Goal: Task Accomplishment & Management: Manage account settings

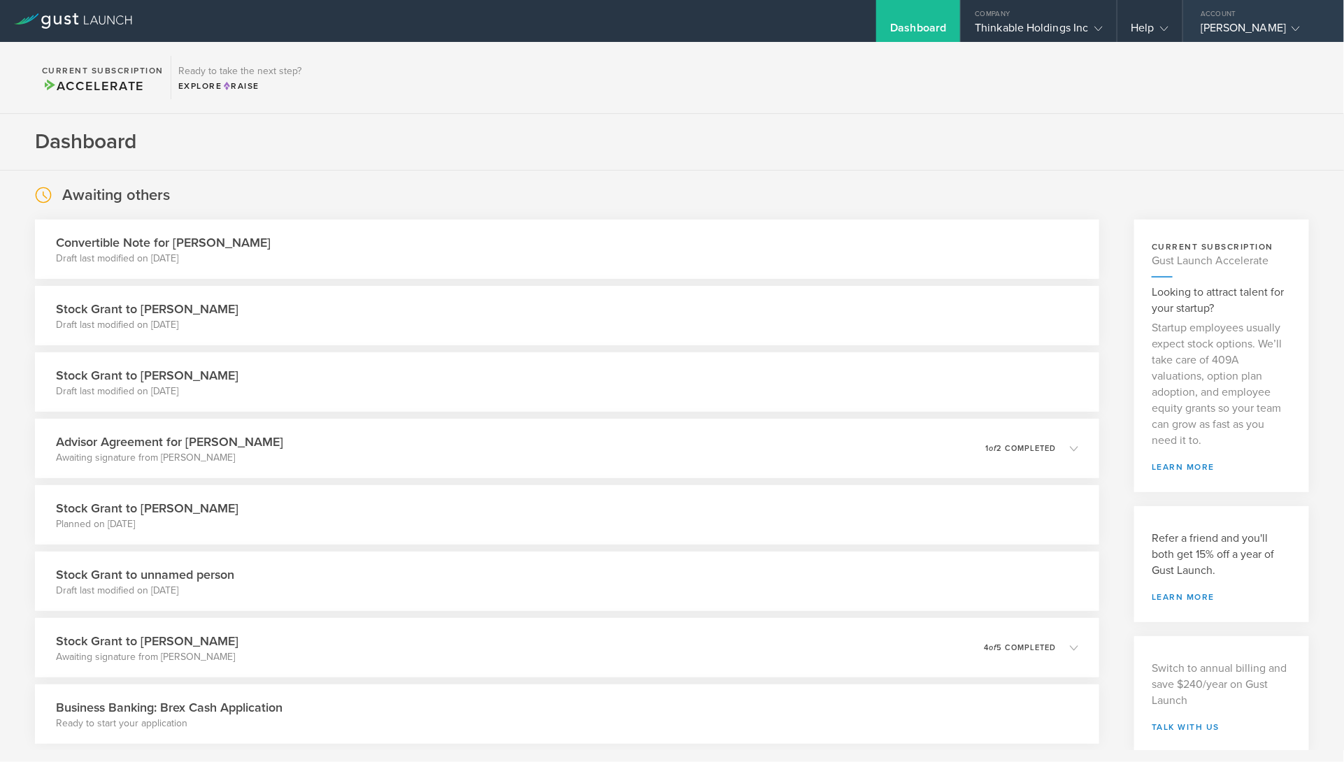
click at [1270, 29] on div "Matthew Sanders" at bounding box center [1260, 31] width 119 height 21
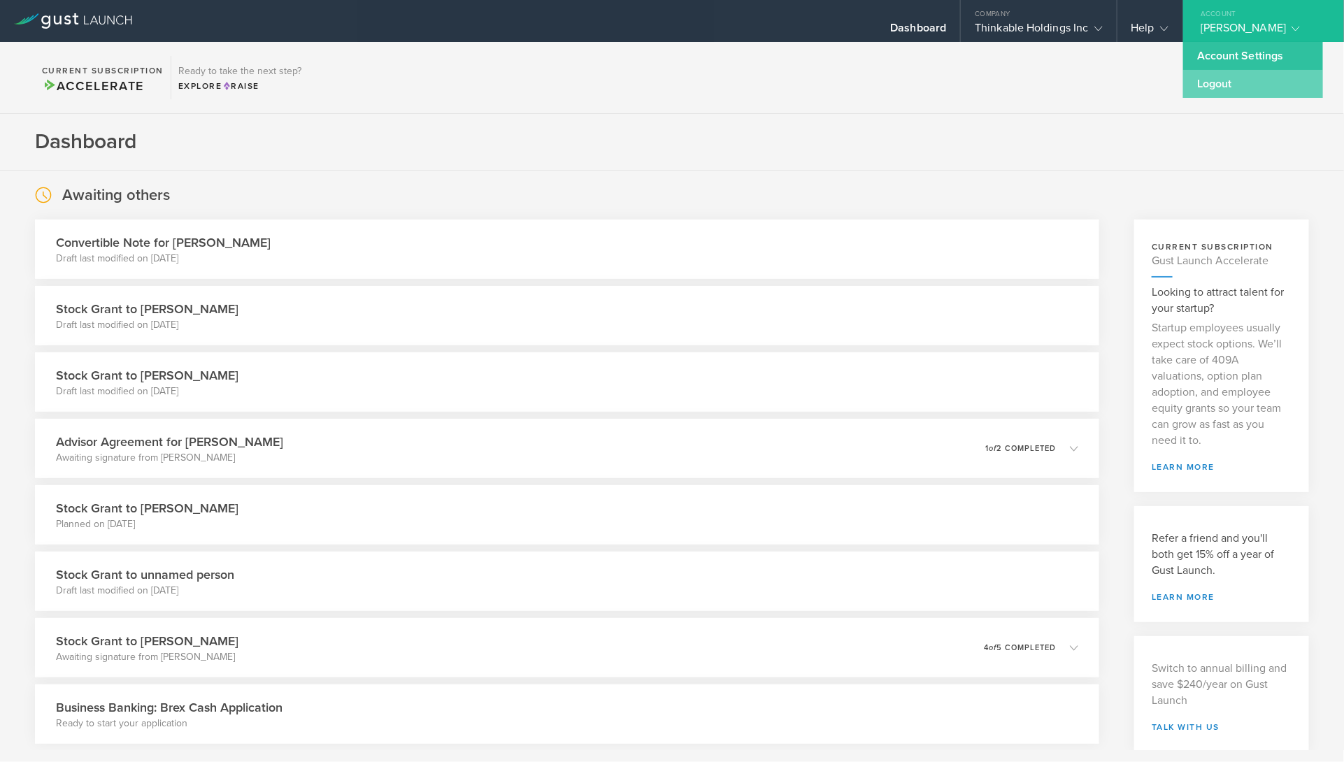
click at [1217, 82] on link "Logout" at bounding box center [1253, 84] width 140 height 28
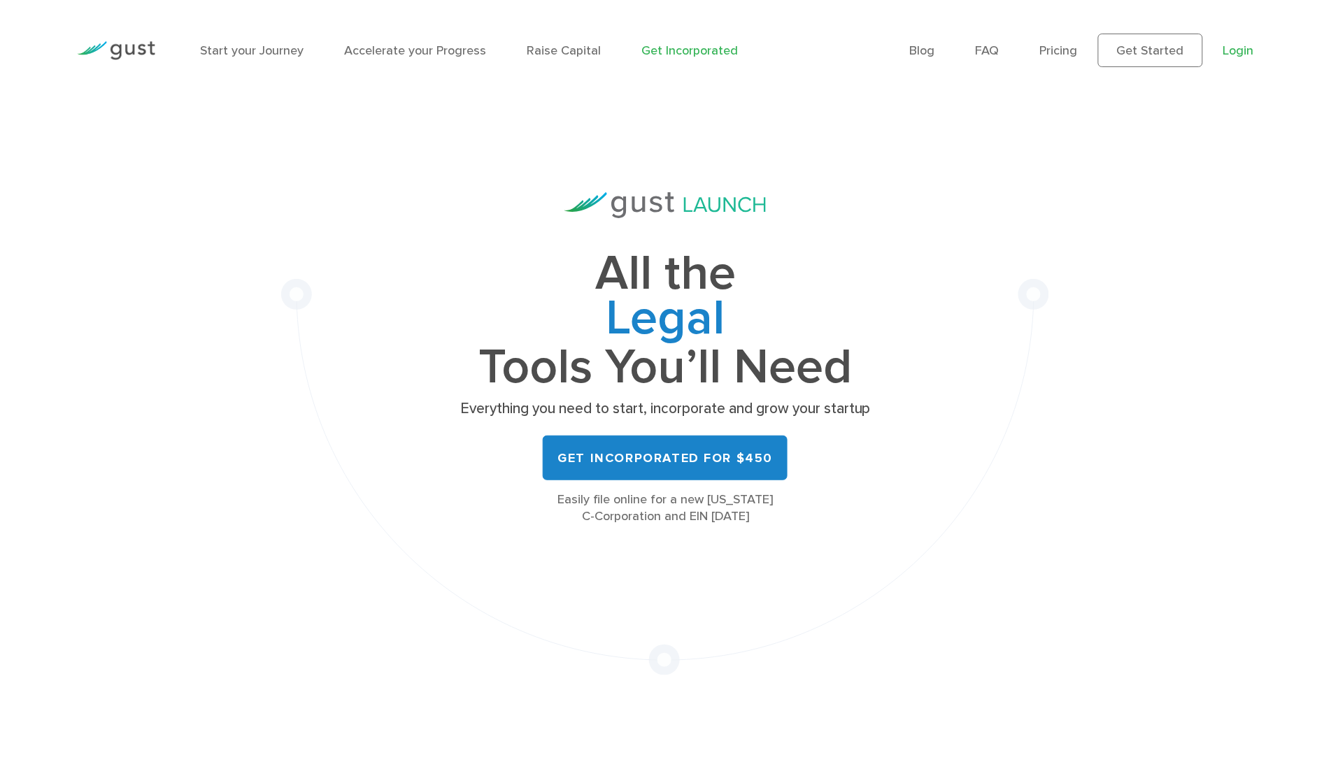
click at [1243, 52] on link "Login" at bounding box center [1238, 50] width 31 height 15
